Goal: Book appointment/travel/reservation

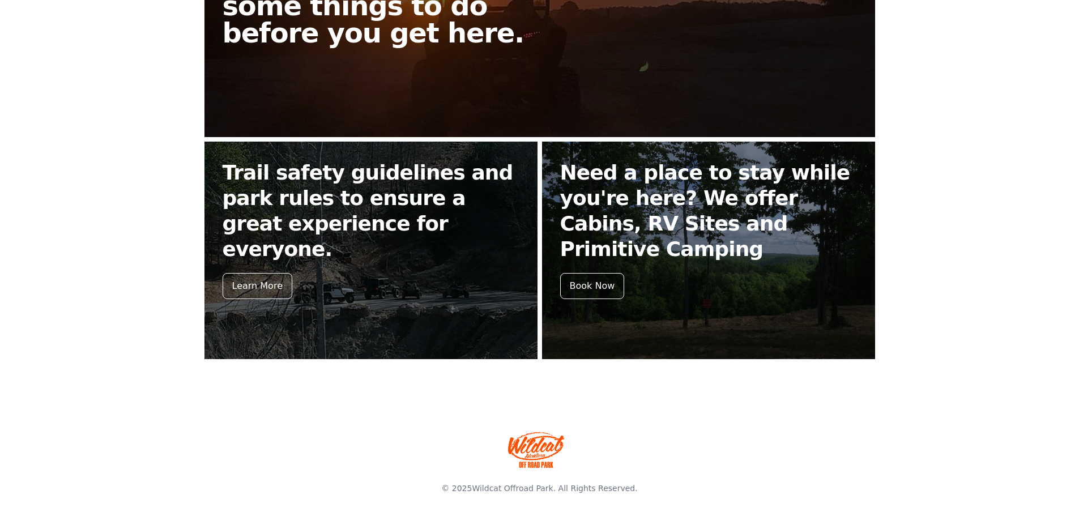
scroll to position [402, 0]
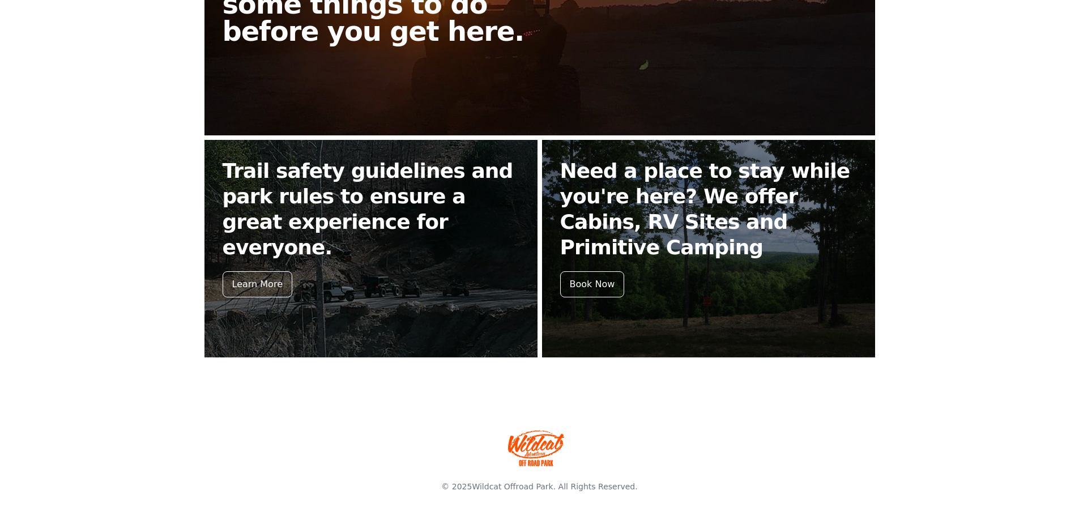
click at [533, 441] on img at bounding box center [536, 448] width 57 height 36
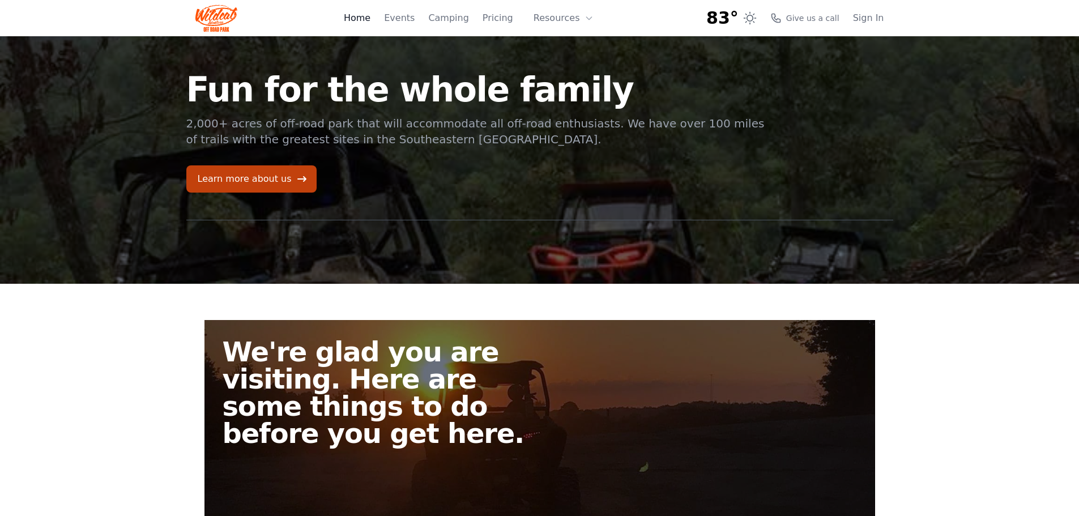
click at [368, 21] on link "Home" at bounding box center [357, 18] width 27 height 14
click at [236, 176] on link "Learn more about us" at bounding box center [251, 178] width 130 height 27
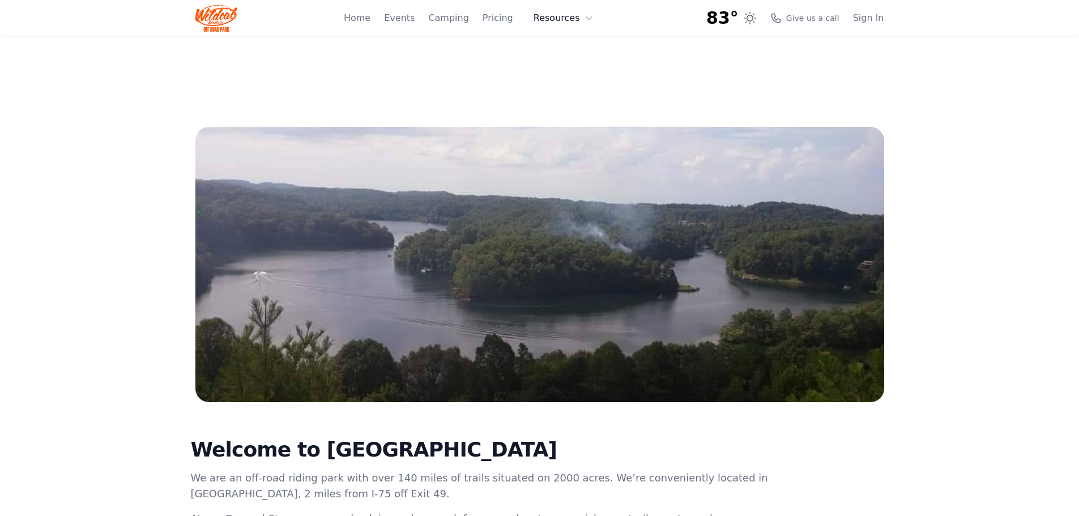
click at [553, 20] on button "Resources" at bounding box center [564, 18] width 74 height 23
click at [564, 49] on link "About" at bounding box center [581, 46] width 109 height 20
click at [822, 18] on span "Give us a call" at bounding box center [812, 17] width 53 height 11
click at [371, 19] on link "Home" at bounding box center [357, 18] width 27 height 14
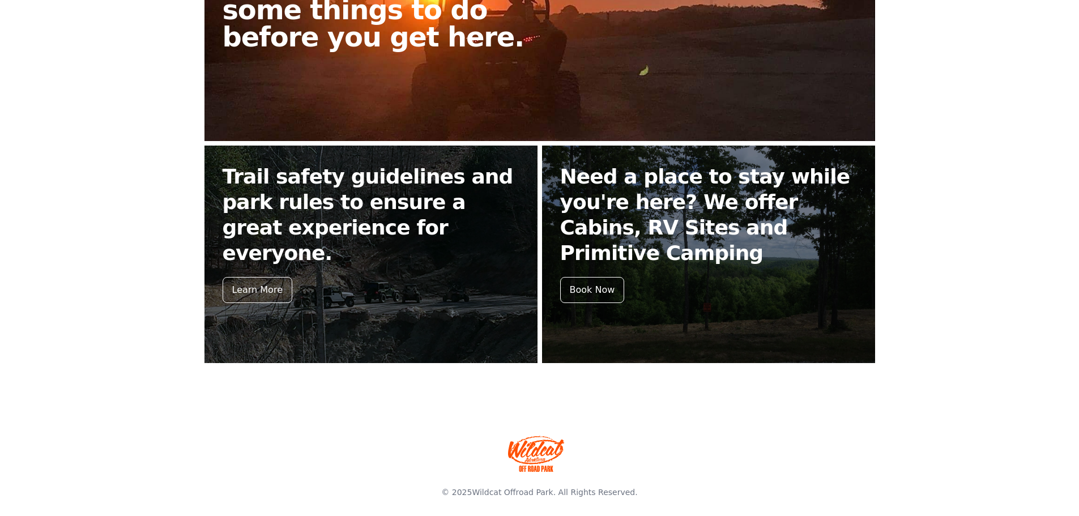
scroll to position [402, 0]
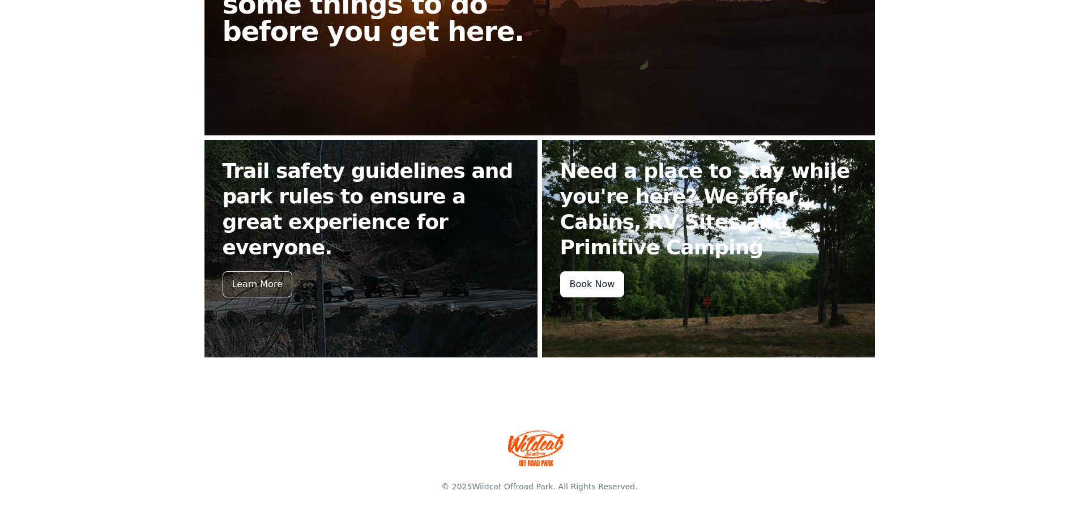
click at [574, 290] on div "Book Now" at bounding box center [592, 284] width 65 height 26
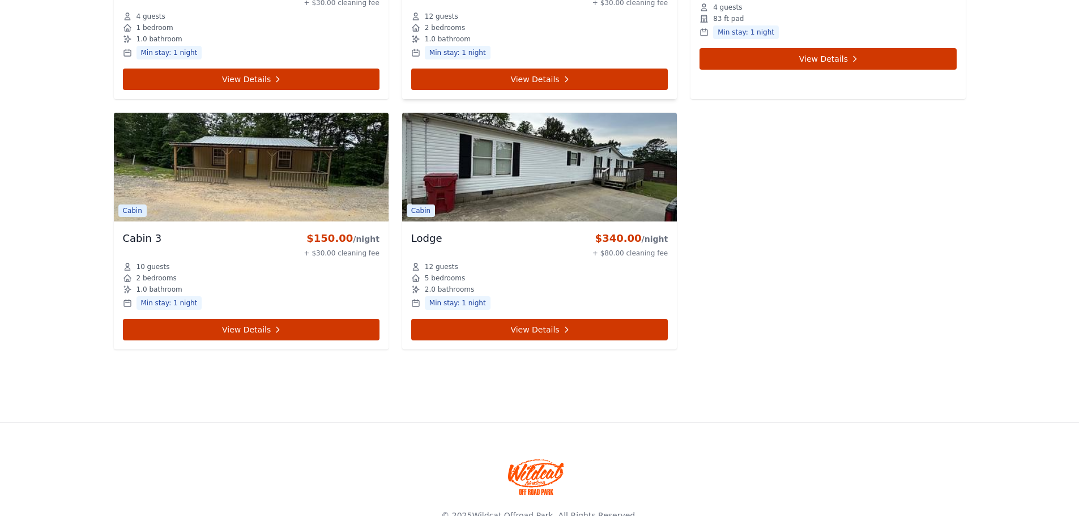
scroll to position [4169, 0]
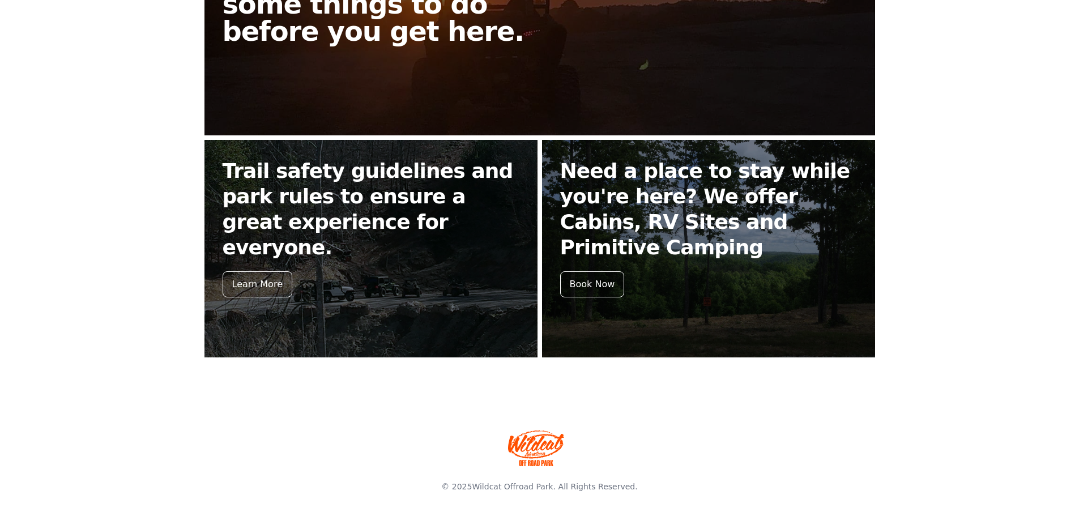
scroll to position [402, 0]
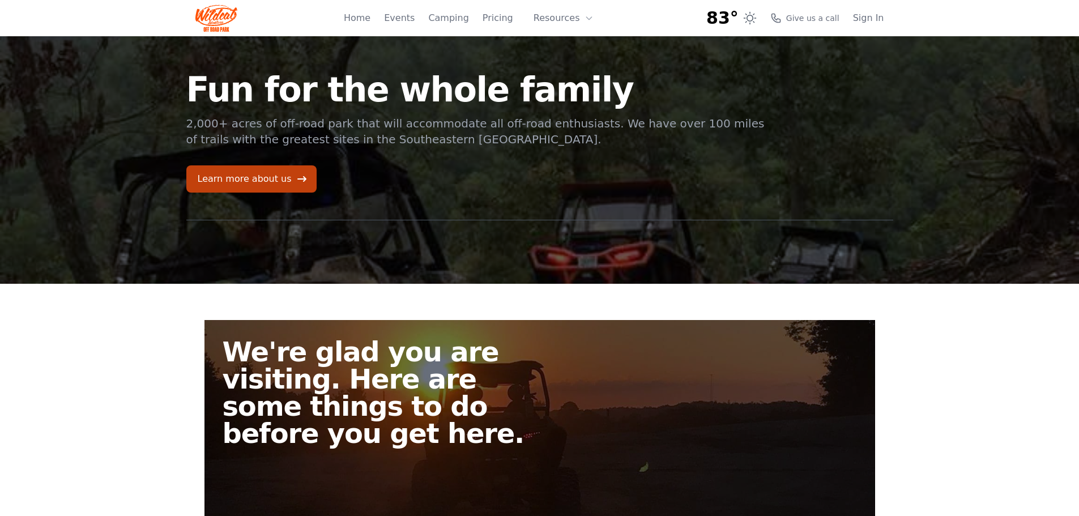
scroll to position [402, 0]
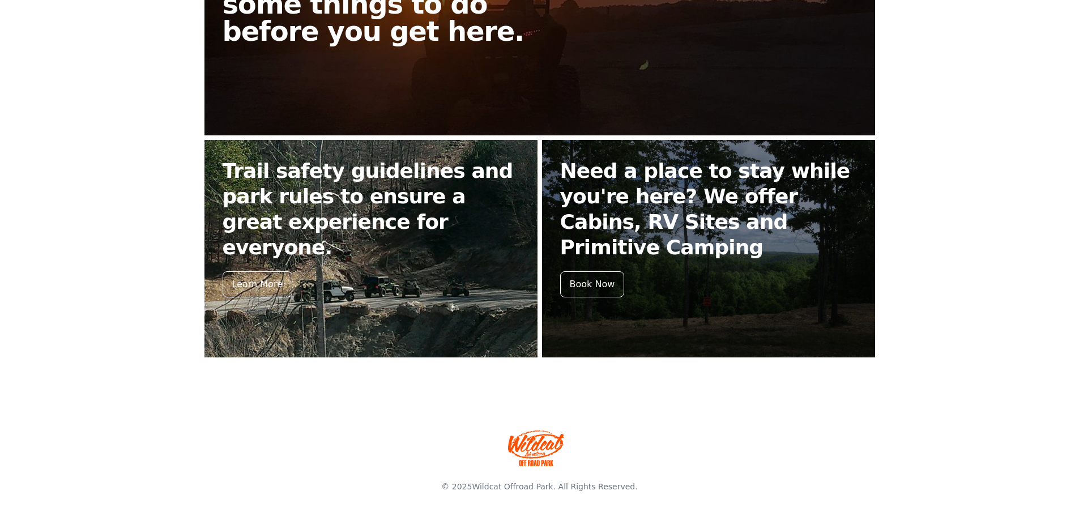
drag, startPoint x: 478, startPoint y: 159, endPoint x: 460, endPoint y: 153, distance: 18.5
